Goal: Find specific page/section: Find specific page/section

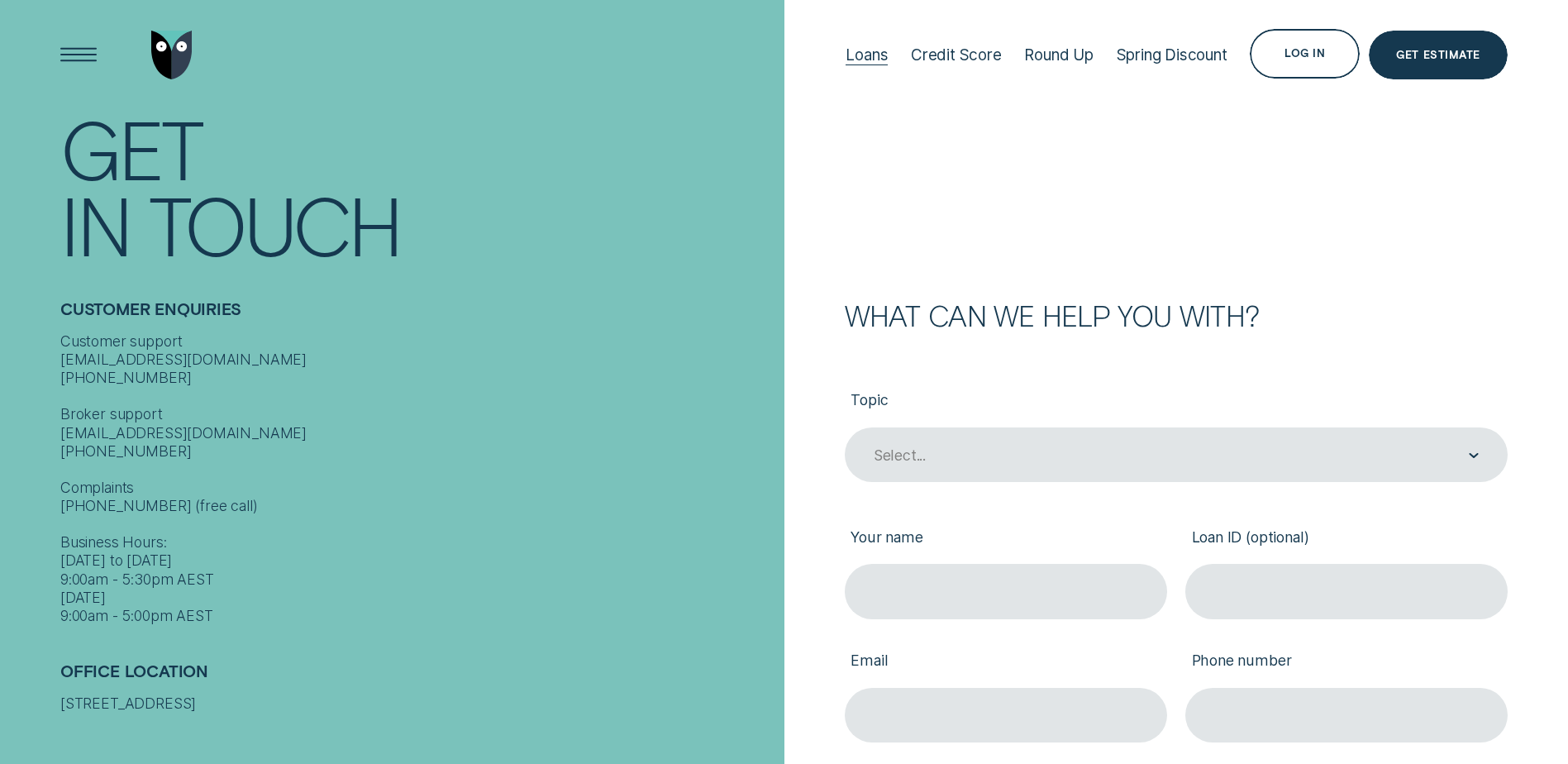
click at [856, 55] on div "Loans" at bounding box center [866, 55] width 42 height 19
